Goal: Task Accomplishment & Management: Use online tool/utility

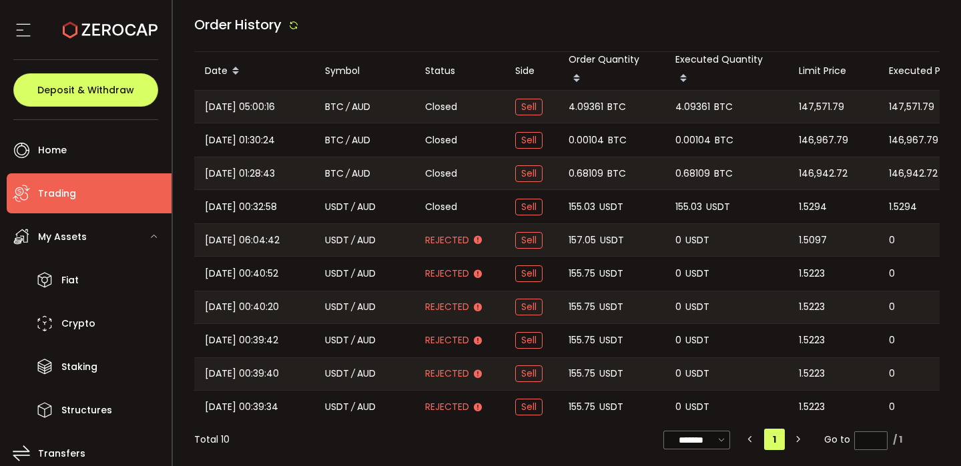
type input "***"
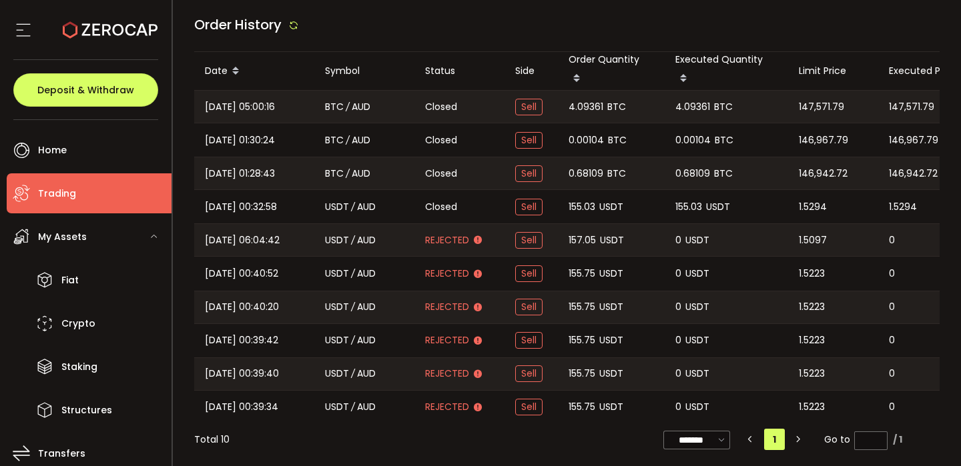
type input "***"
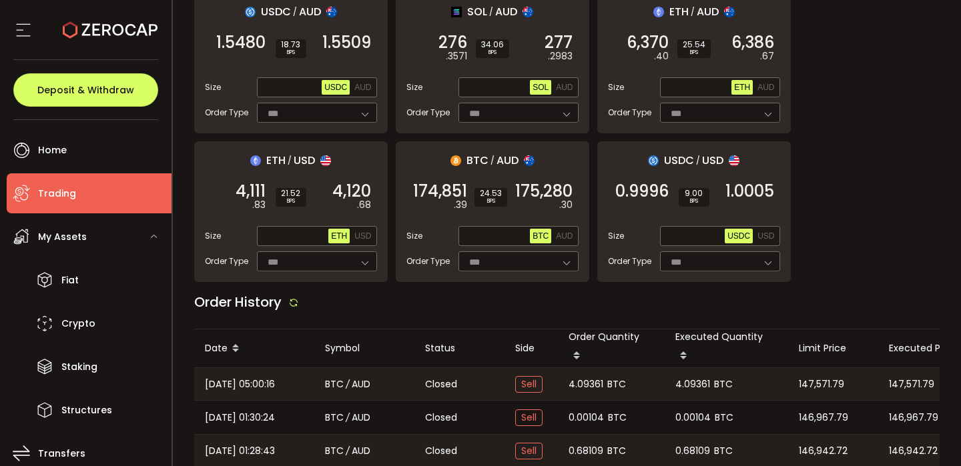
scroll to position [314, 0]
